Goal: Information Seeking & Learning: Find specific page/section

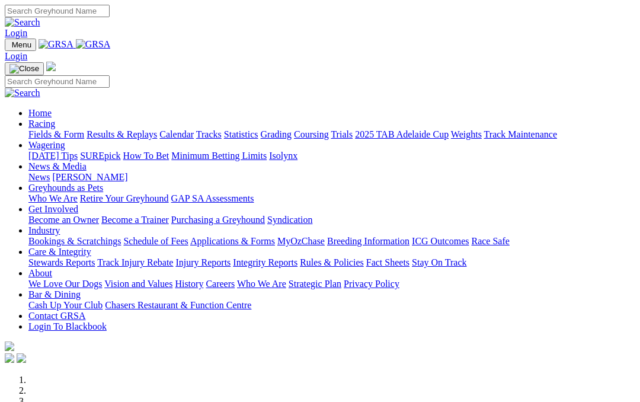
click at [297, 257] on link "Integrity Reports" at bounding box center [265, 262] width 65 height 10
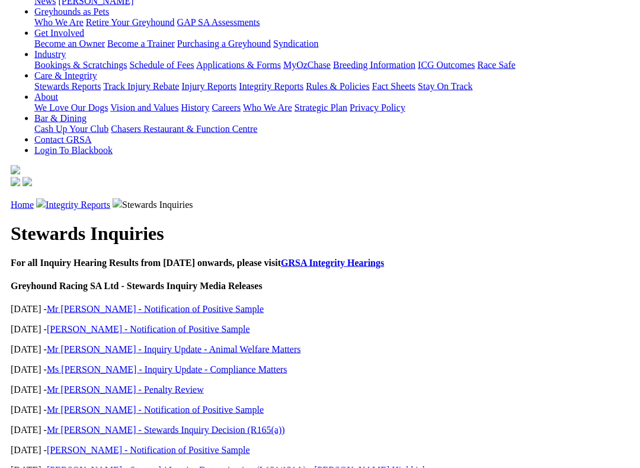
scroll to position [198, 0]
